Goal: Browse casually

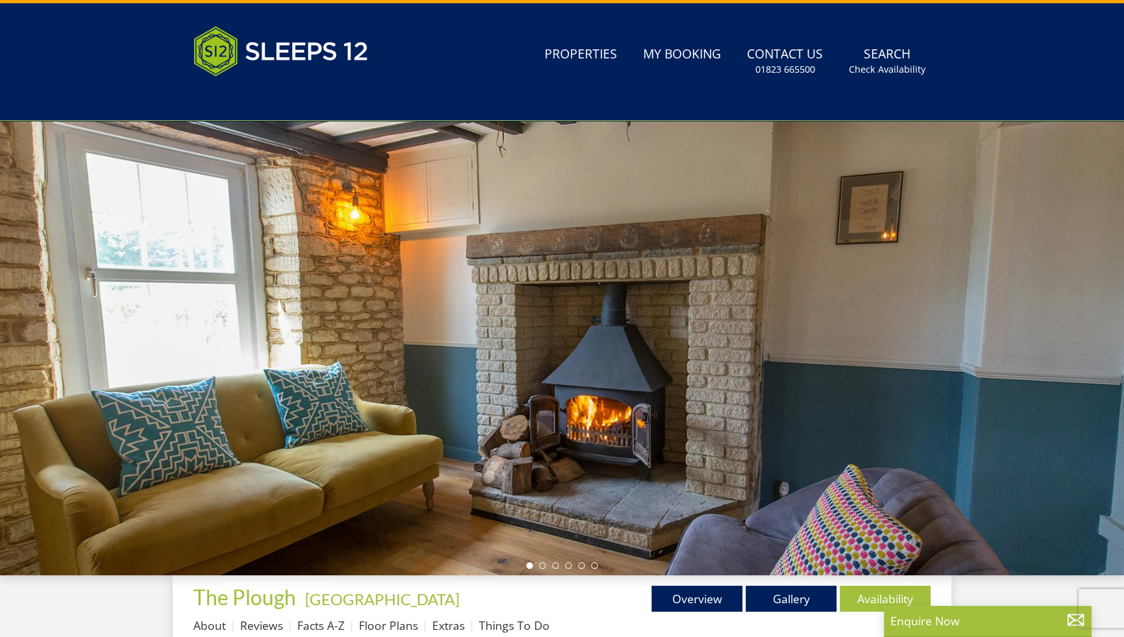
scroll to position [114, 0]
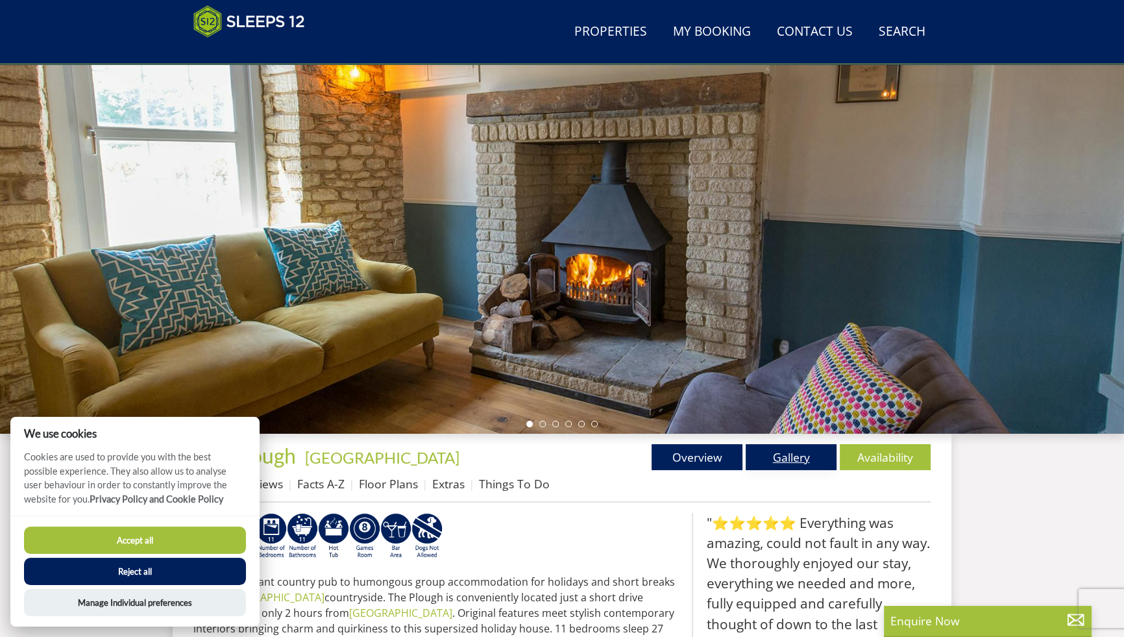
click at [837, 470] on link "Gallery" at bounding box center [791, 457] width 91 height 26
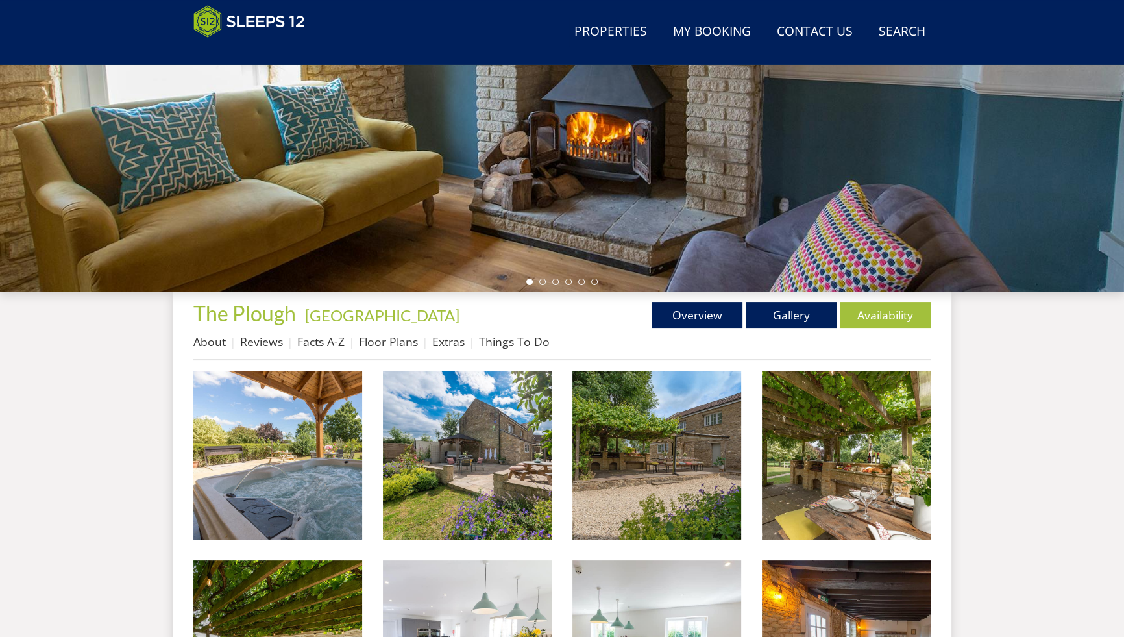
scroll to position [141, 0]
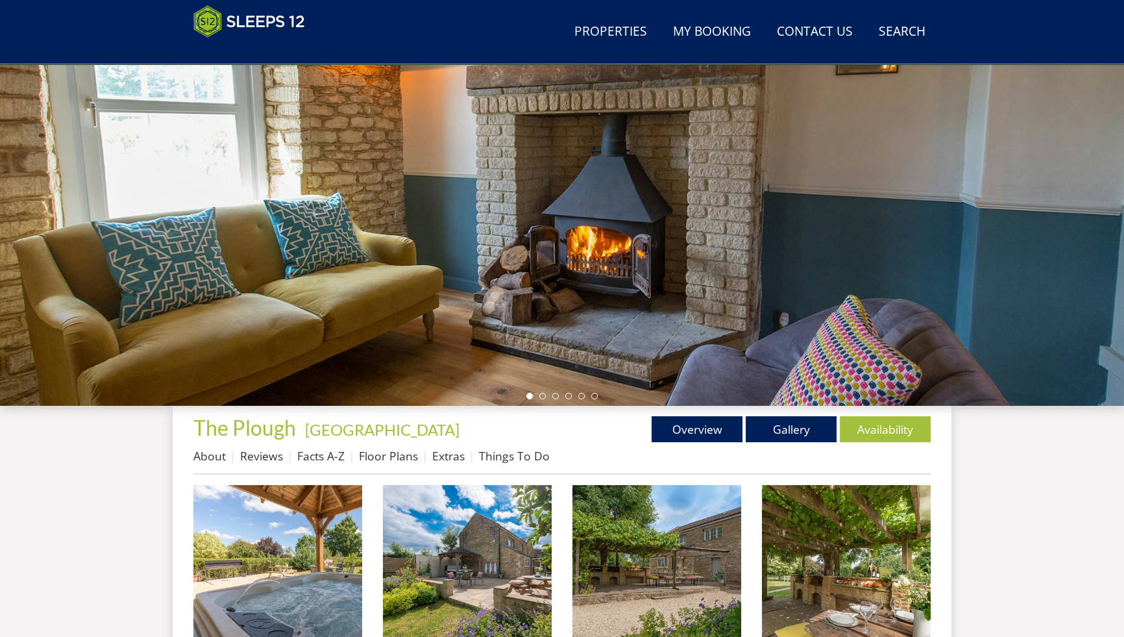
click at [707, 279] on div at bounding box center [562, 178] width 1124 height 454
click at [541, 399] on li at bounding box center [542, 396] width 6 height 6
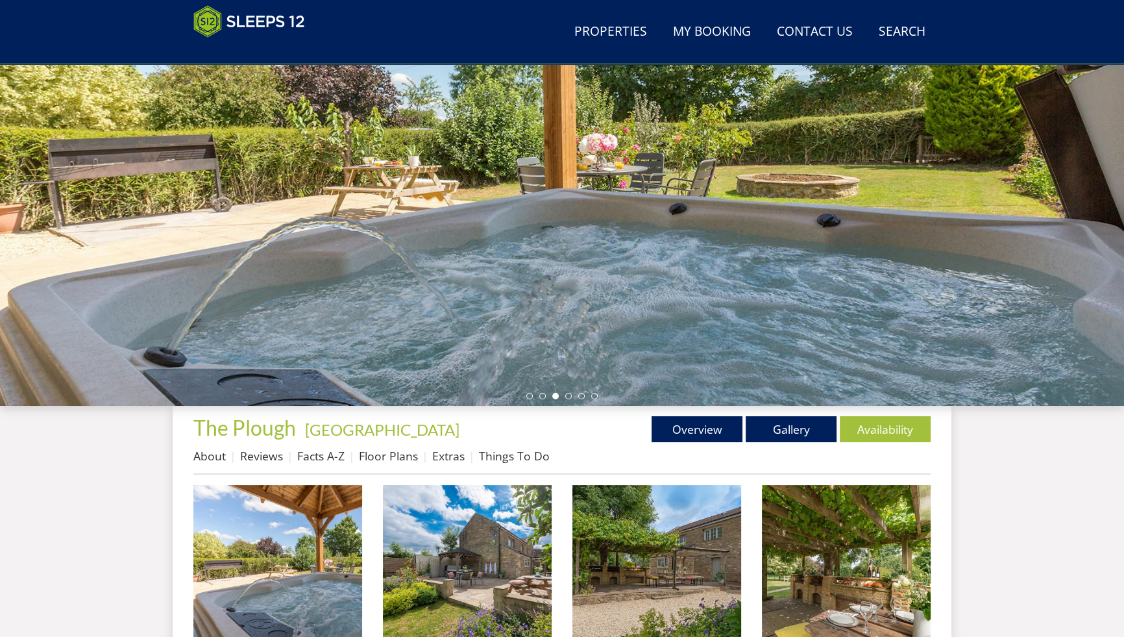
click at [552, 399] on li at bounding box center [555, 396] width 6 height 6
click at [570, 399] on li at bounding box center [568, 396] width 6 height 6
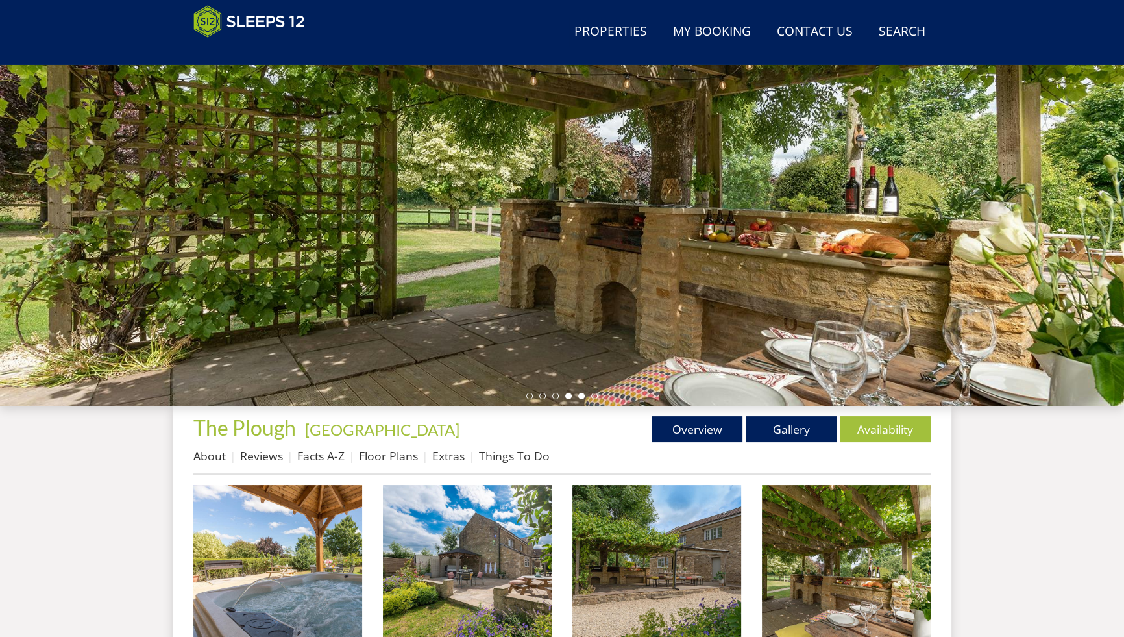
click at [583, 399] on li at bounding box center [581, 396] width 6 height 6
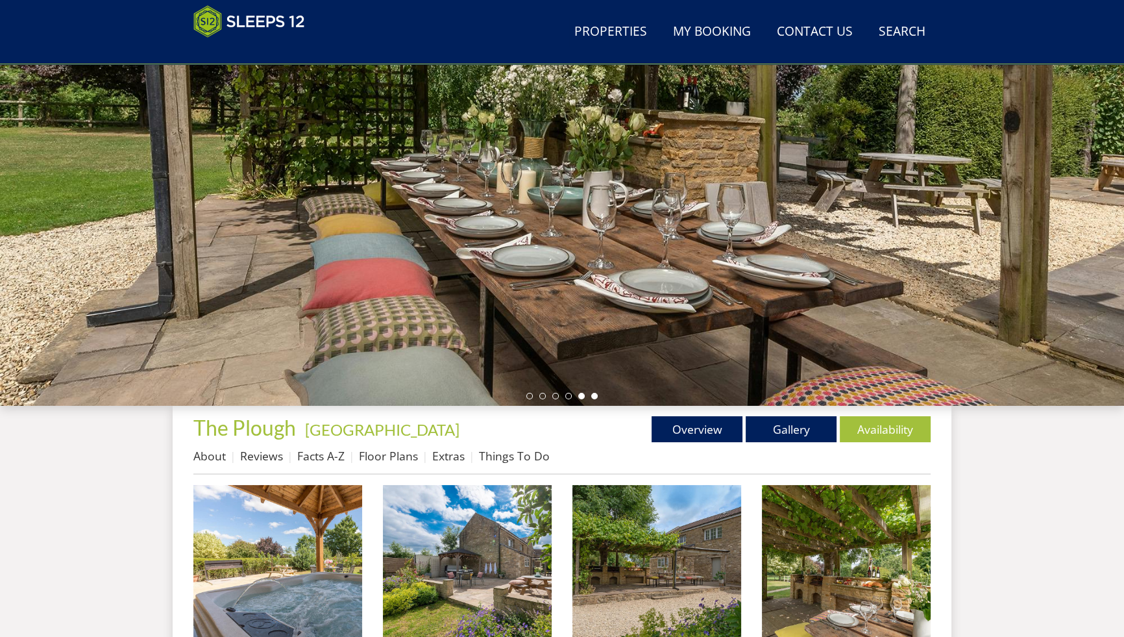
click at [593, 399] on li at bounding box center [594, 396] width 6 height 6
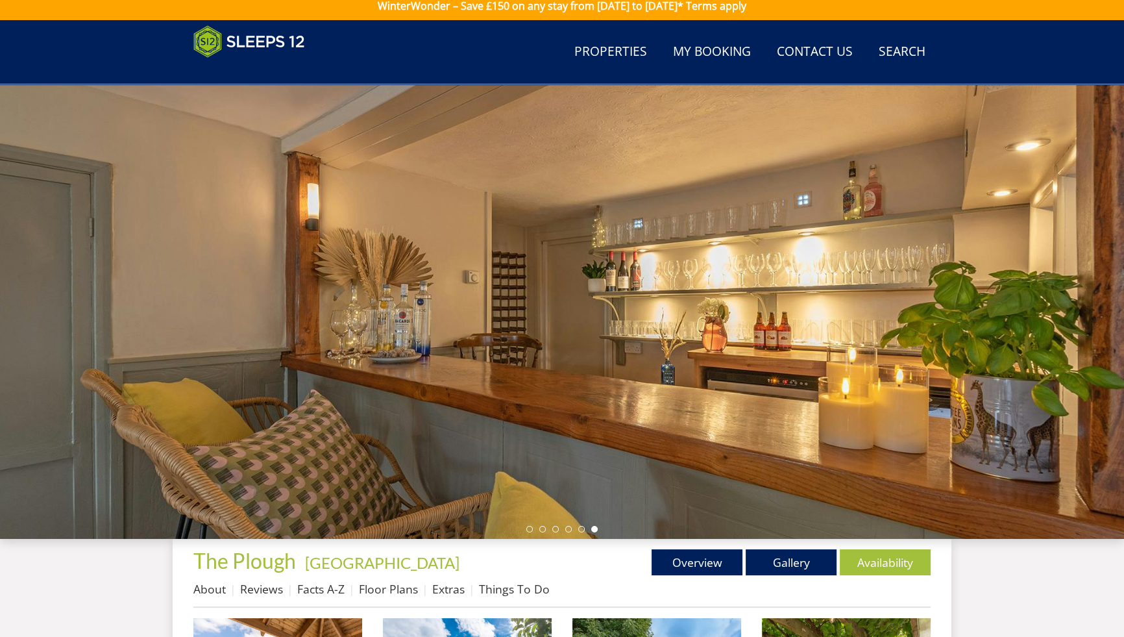
scroll to position [0, 0]
